Goal: Check status: Check status

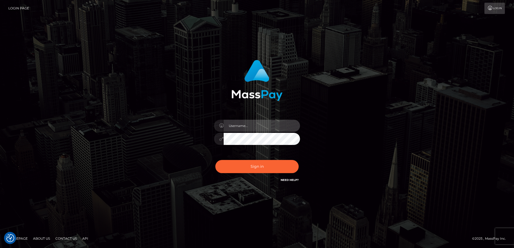
type input "[PERSON_NAME].of"
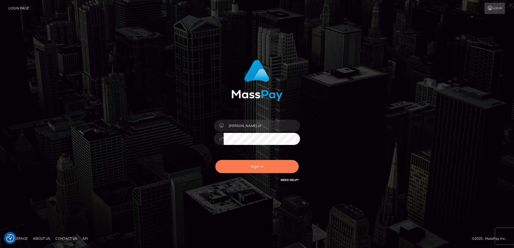
drag, startPoint x: 252, startPoint y: 158, endPoint x: 252, endPoint y: 168, distance: 10.0
click at [252, 171] on div "Sign in Need Help?" at bounding box center [257, 169] width 94 height 24
click at [251, 165] on button "Sign in" at bounding box center [256, 166] width 83 height 13
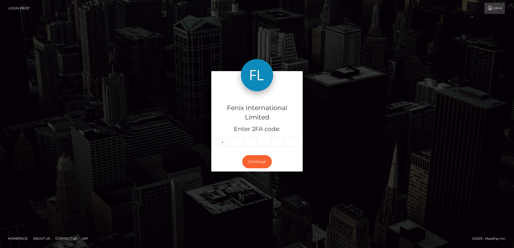
type input "4"
type input "3"
type input "4"
type input "5"
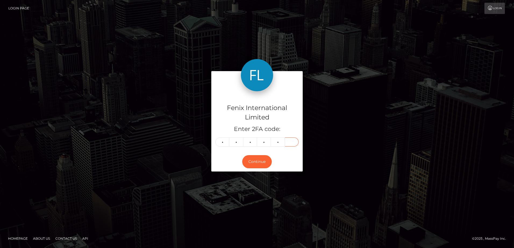
type input "9"
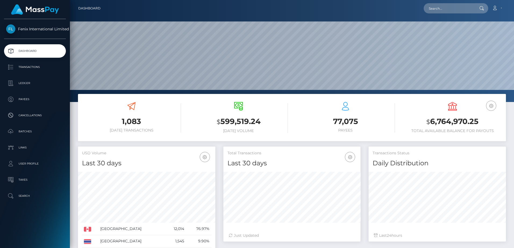
scroll to position [95, 137]
click at [29, 130] on p "Batches" at bounding box center [35, 132] width 58 height 8
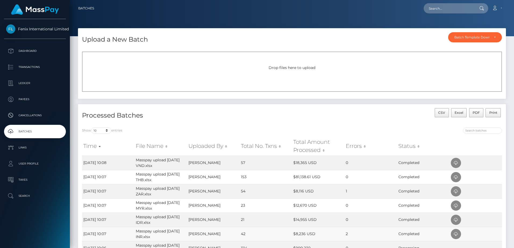
scroll to position [81, 0]
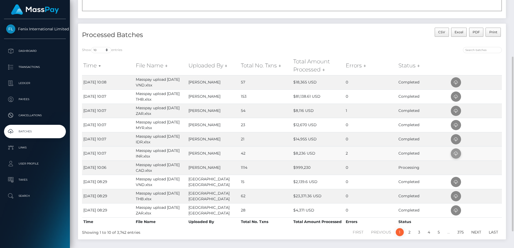
click at [452, 155] on span at bounding box center [456, 154] width 10 height 10
click at [377, 141] on td "0" at bounding box center [370, 139] width 52 height 14
click at [456, 142] on icon at bounding box center [456, 139] width 6 height 7
click at [310, 126] on td "$12,670 USD" at bounding box center [318, 125] width 52 height 14
click at [458, 123] on icon at bounding box center [456, 125] width 6 height 7
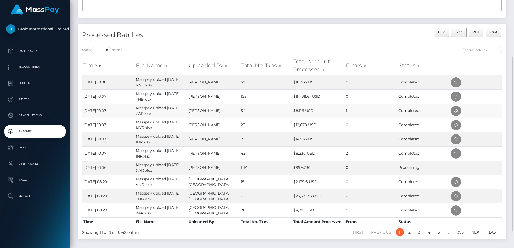
click at [333, 108] on td "$8,116 USD" at bounding box center [318, 111] width 52 height 14
click at [457, 112] on icon at bounding box center [456, 111] width 6 height 7
click at [322, 95] on td "$81,138.61 USD" at bounding box center [318, 97] width 52 height 14
click at [453, 99] on icon at bounding box center [456, 97] width 6 height 7
click at [362, 81] on td "0" at bounding box center [370, 82] width 52 height 14
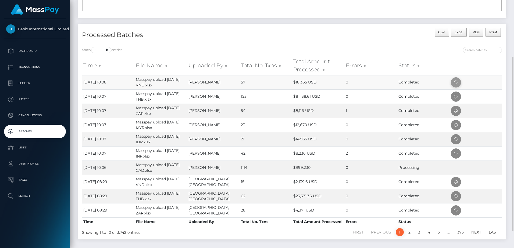
click at [453, 81] on icon at bounding box center [456, 82] width 6 height 7
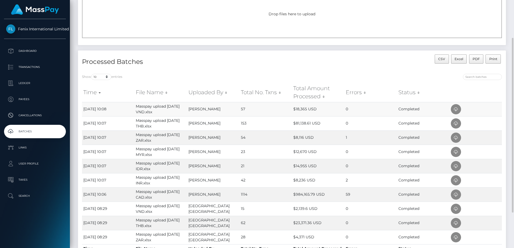
scroll to position [104, 0]
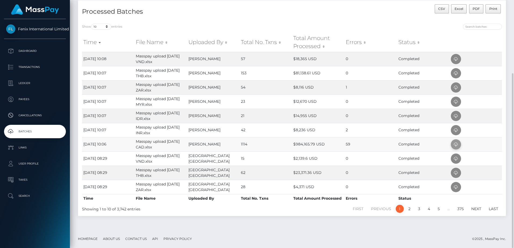
click at [455, 147] on icon at bounding box center [456, 144] width 6 height 7
